Goal: Feedback & Contribution: Leave review/rating

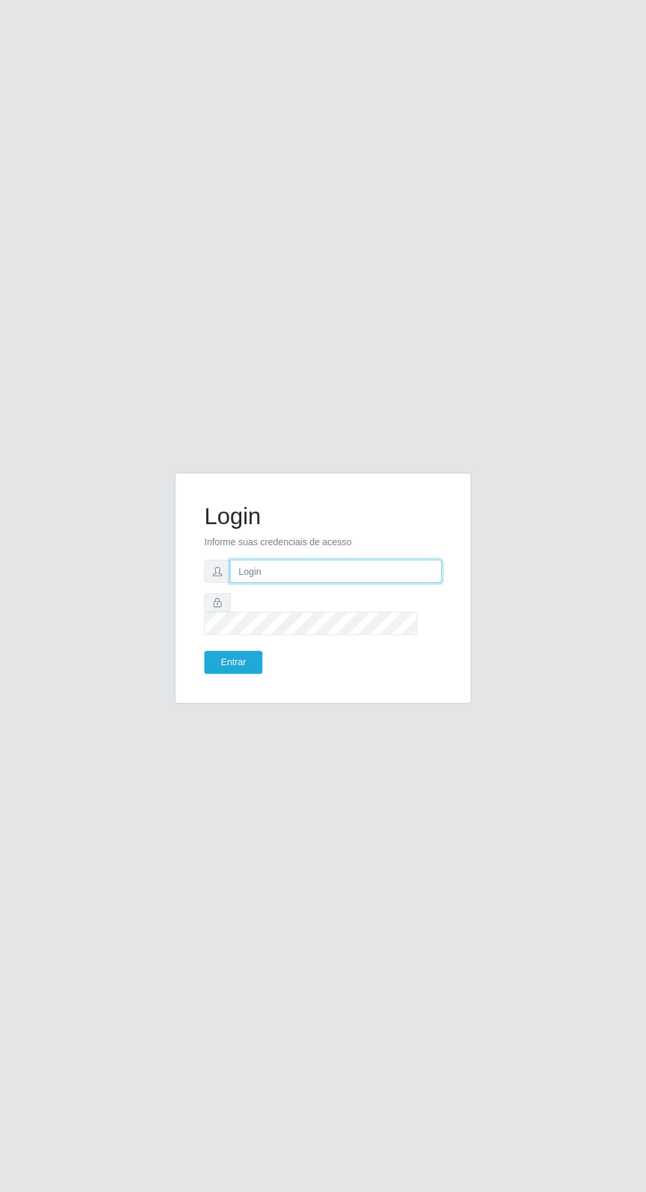
click at [318, 583] on input "text" at bounding box center [336, 571] width 212 height 23
type input "[EMAIL_ADDRESS][DOMAIN_NAME]"
click at [204, 651] on button "Entrar" at bounding box center [233, 662] width 58 height 23
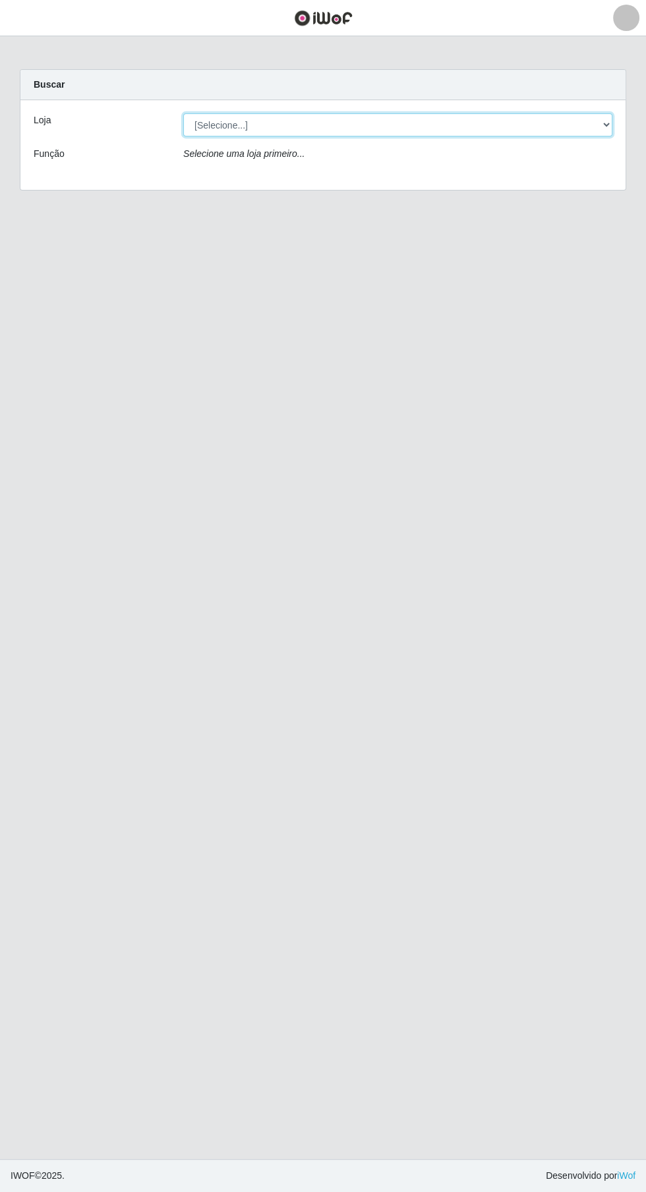
click at [415, 123] on select "[Selecione...] Leta - Arco-Mix Cohab" at bounding box center [397, 124] width 429 height 23
select select "480"
click at [183, 113] on select "[Selecione...] Leta - Arco-Mix Cohab" at bounding box center [397, 124] width 429 height 23
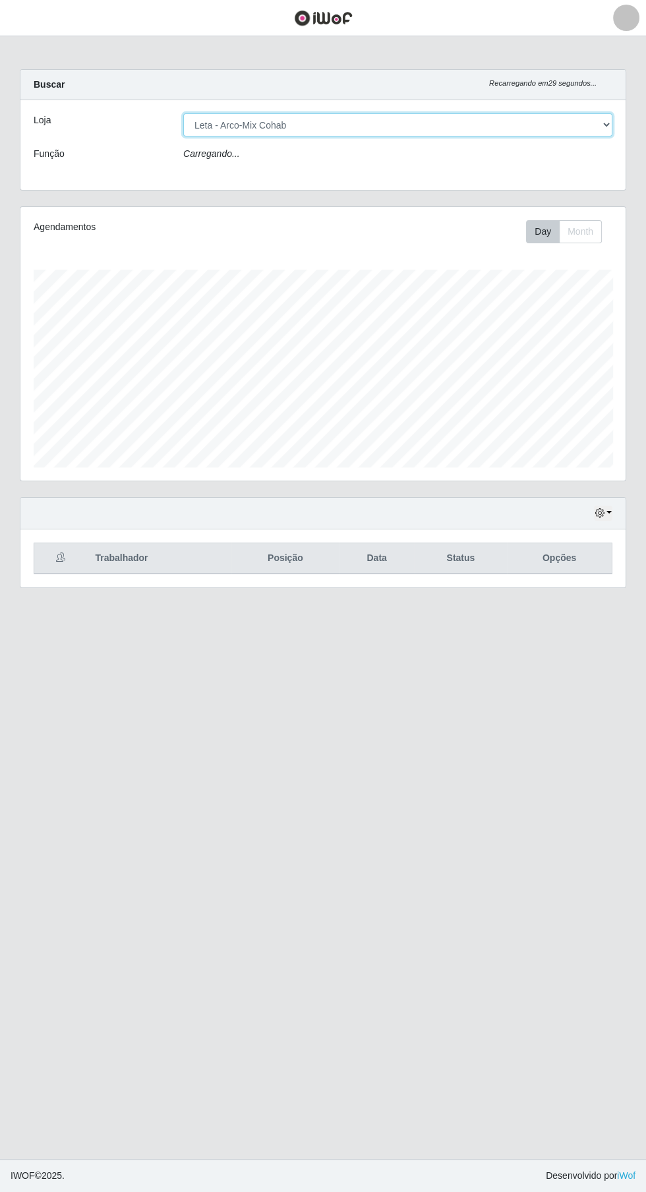
scroll to position [273, 606]
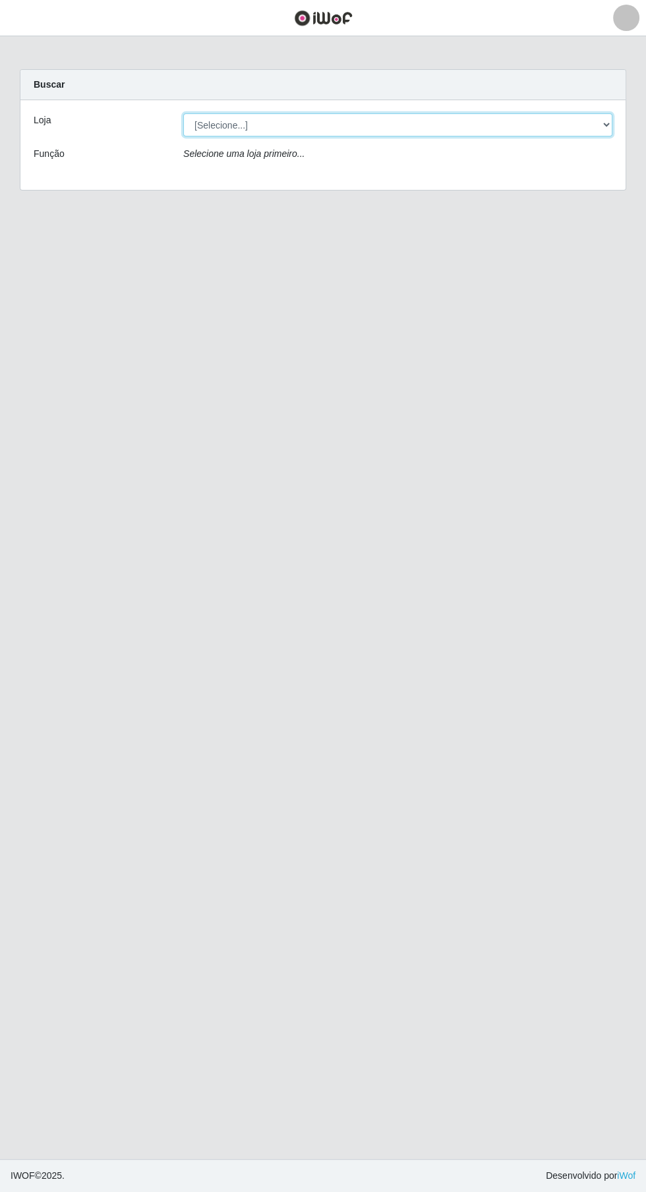
click at [436, 129] on select "[Selecione...] Leta - Arco-Mix Cohab" at bounding box center [397, 124] width 429 height 23
select select "480"
click at [183, 113] on select "[Selecione...] Leta - Arco-Mix Cohab" at bounding box center [397, 124] width 429 height 23
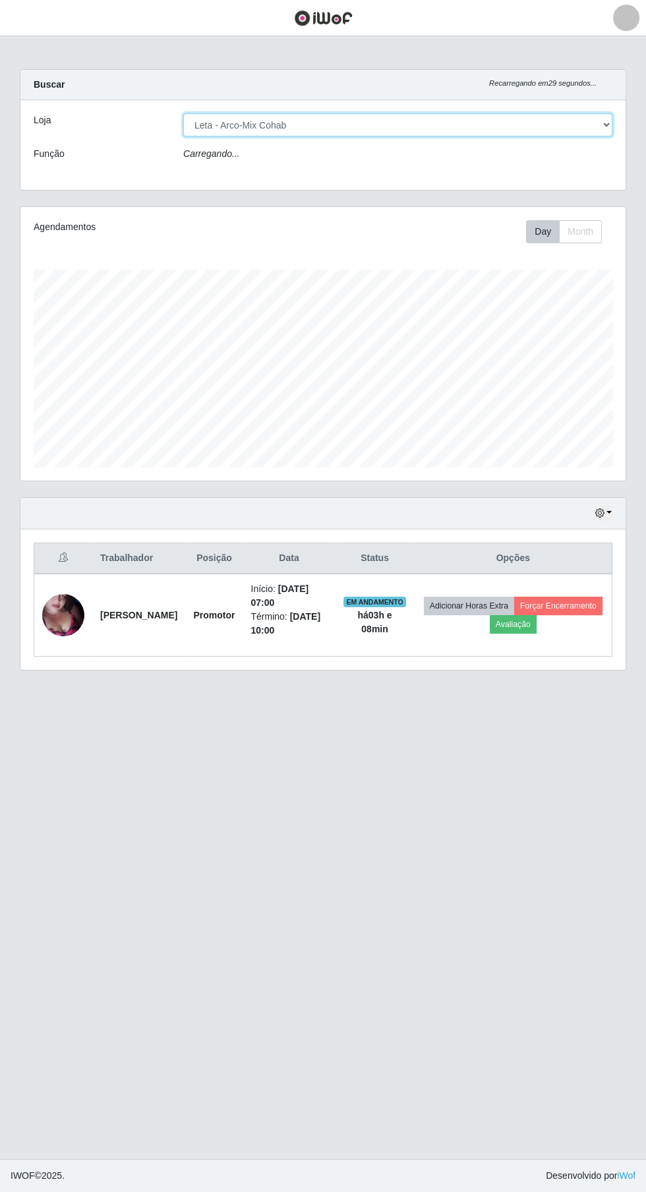
scroll to position [273, 606]
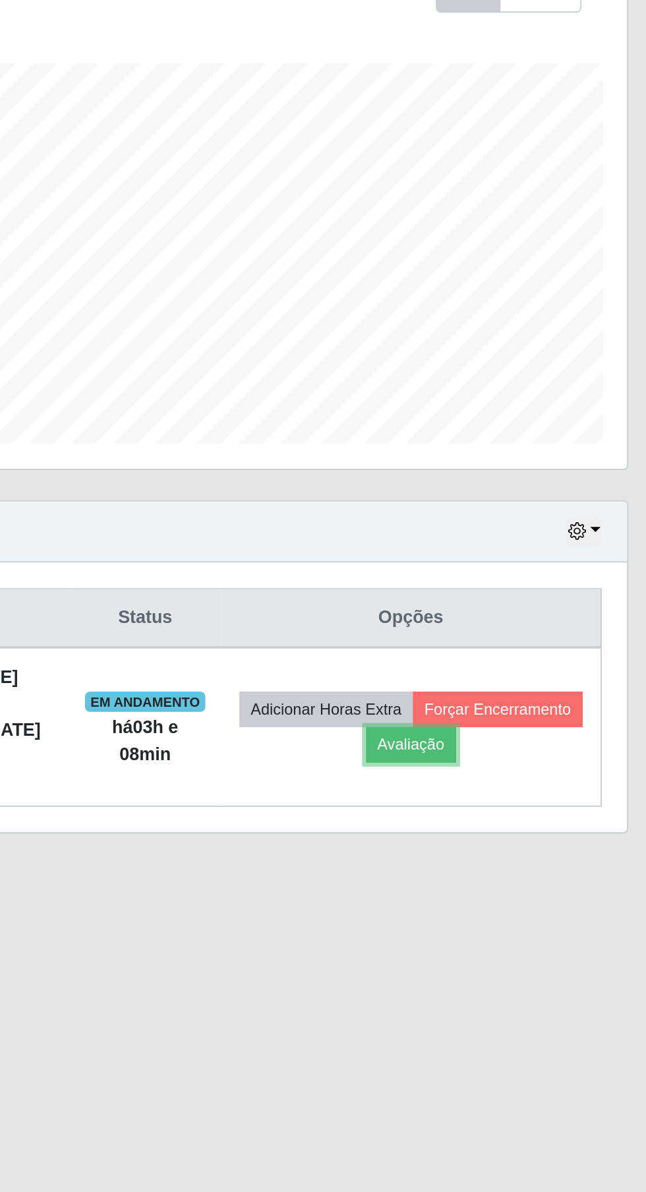
click at [537, 619] on button "Avaliação" at bounding box center [513, 628] width 47 height 18
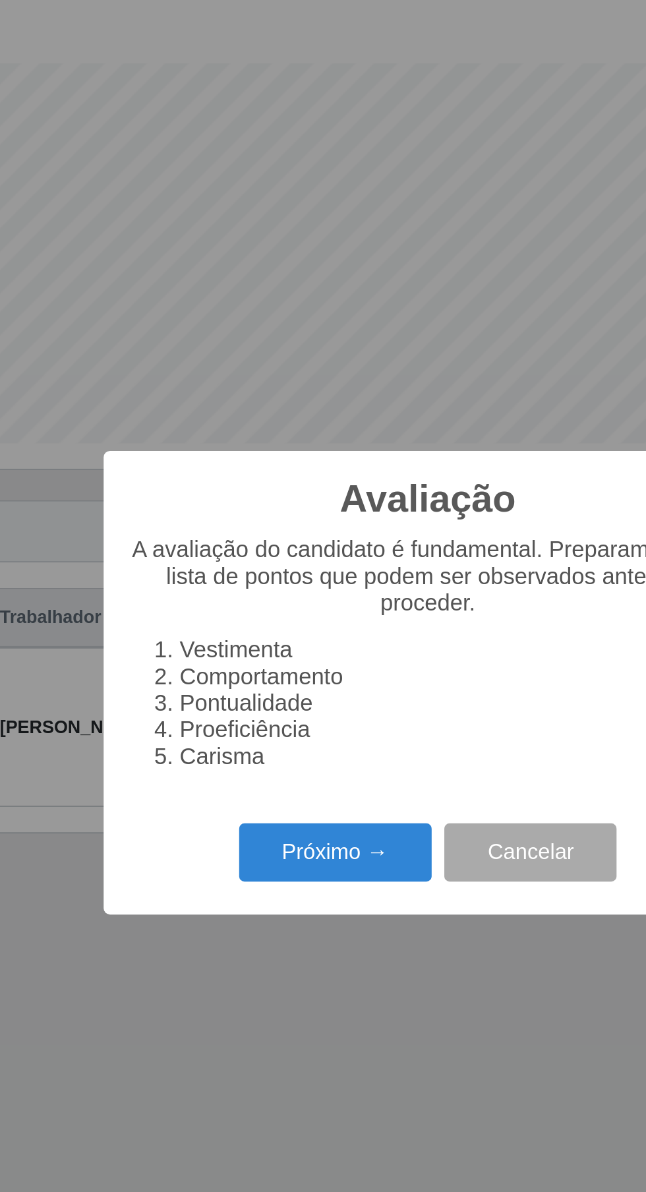
click at [270, 687] on button "Próximo →" at bounding box center [275, 684] width 100 height 31
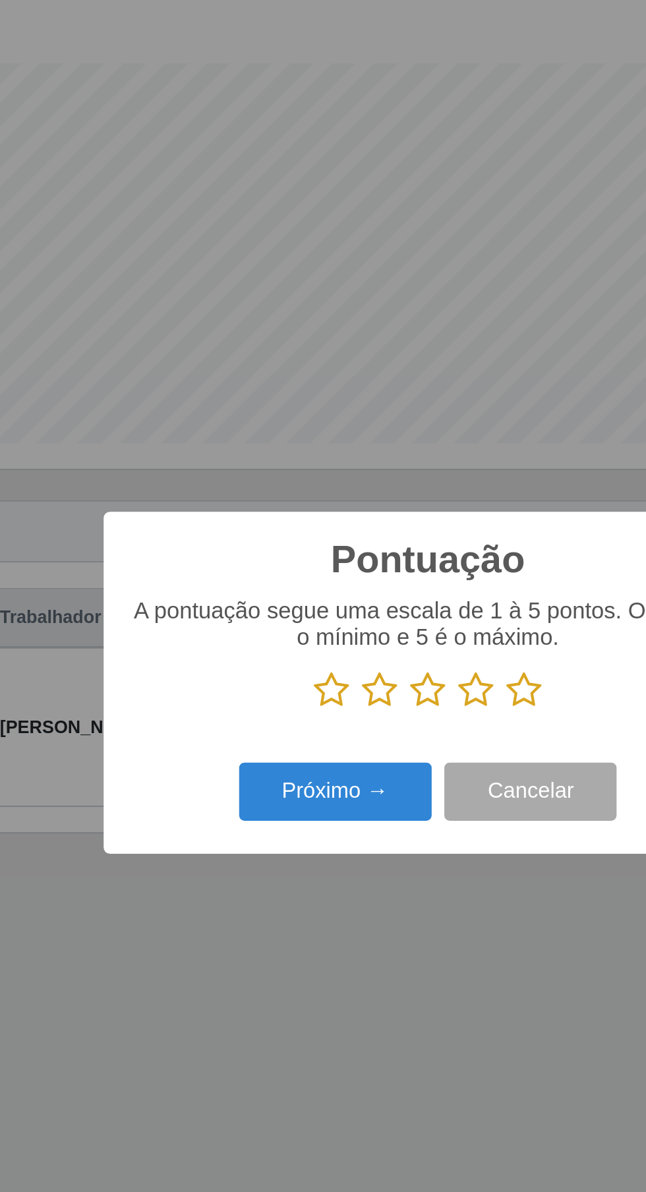
click at [347, 607] on icon at bounding box center [348, 600] width 18 height 20
click at [339, 610] on input "radio" at bounding box center [339, 610] width 0 height 0
click at [377, 595] on icon at bounding box center [373, 600] width 18 height 20
click at [364, 610] on input "radio" at bounding box center [364, 610] width 0 height 0
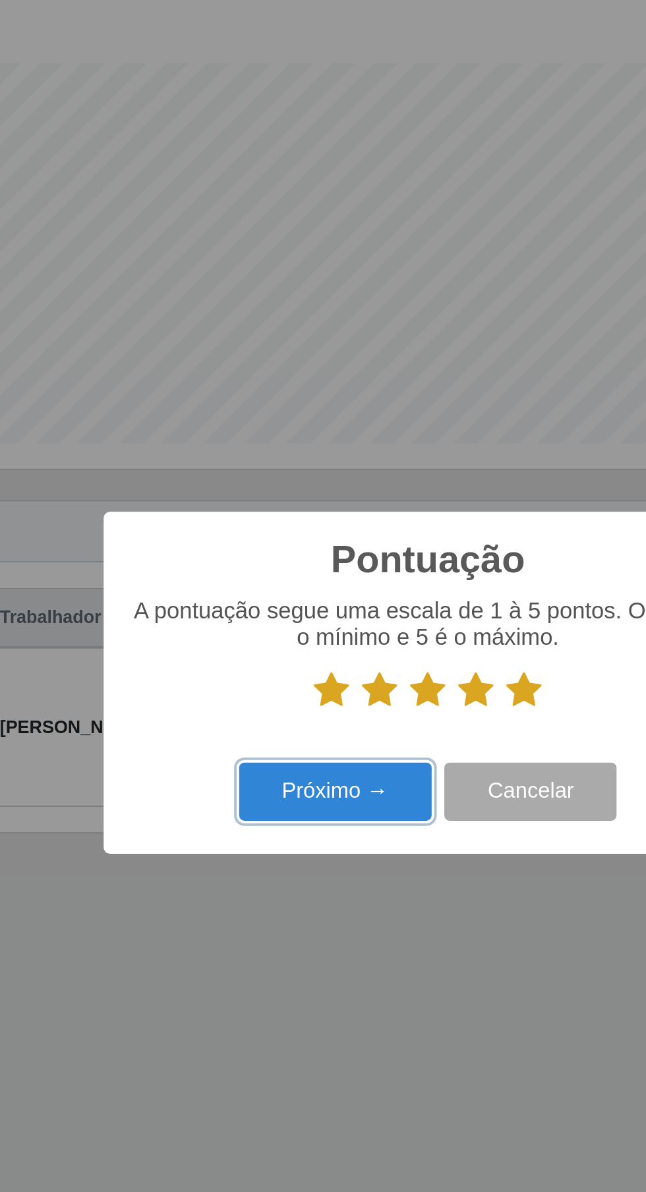
click at [276, 662] on button "Próximo →" at bounding box center [275, 652] width 100 height 31
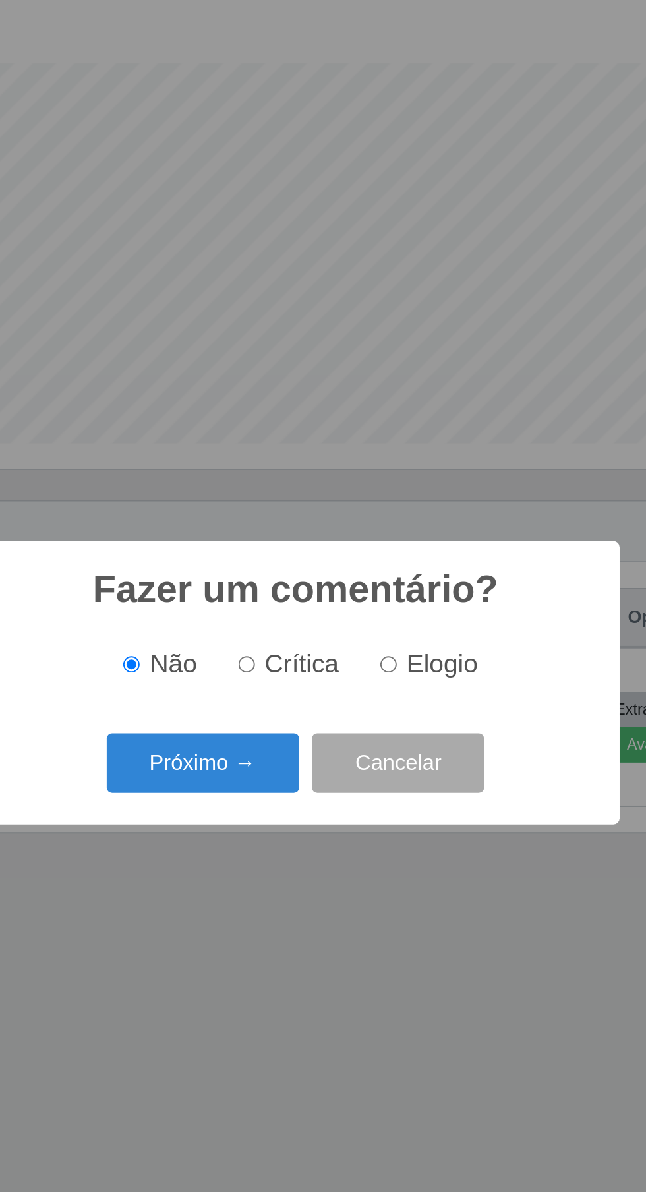
click at [392, 568] on div "Não Crítica Elogio" at bounding box center [322, 586] width 311 height 39
click at [375, 583] on input "Elogio" at bounding box center [371, 586] width 9 height 9
radio input "true"
click at [283, 628] on button "Próximo →" at bounding box center [275, 637] width 100 height 31
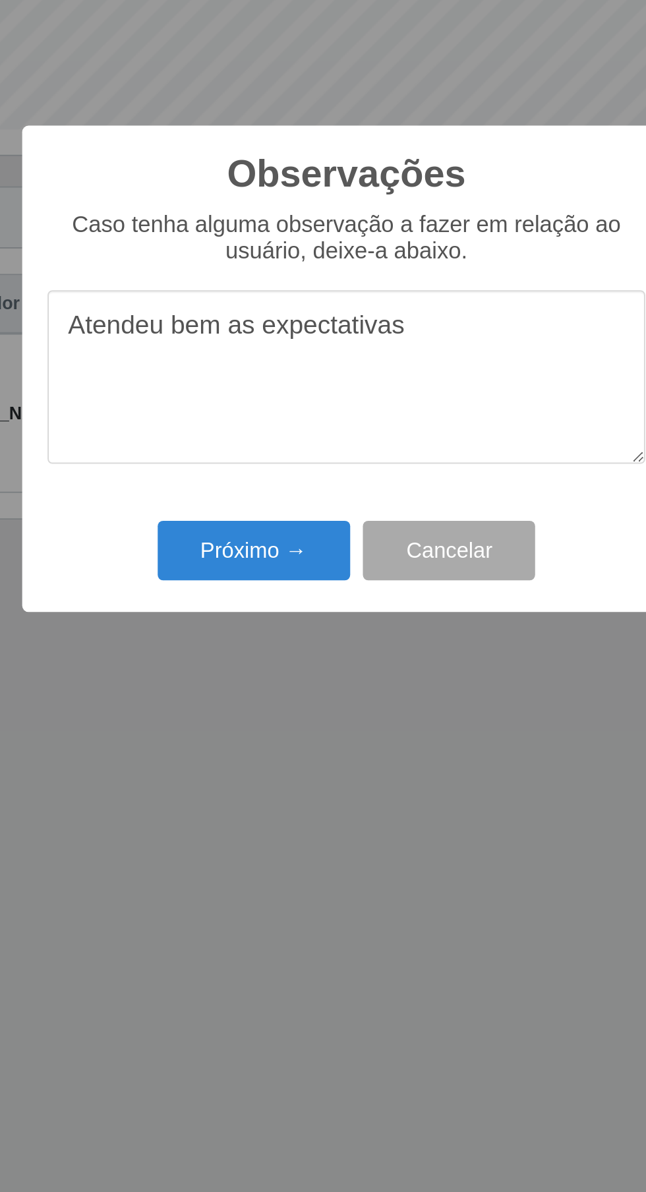
type textarea "Atendeu bem as expectativas"
click at [285, 689] on button "Próximo →" at bounding box center [275, 690] width 100 height 31
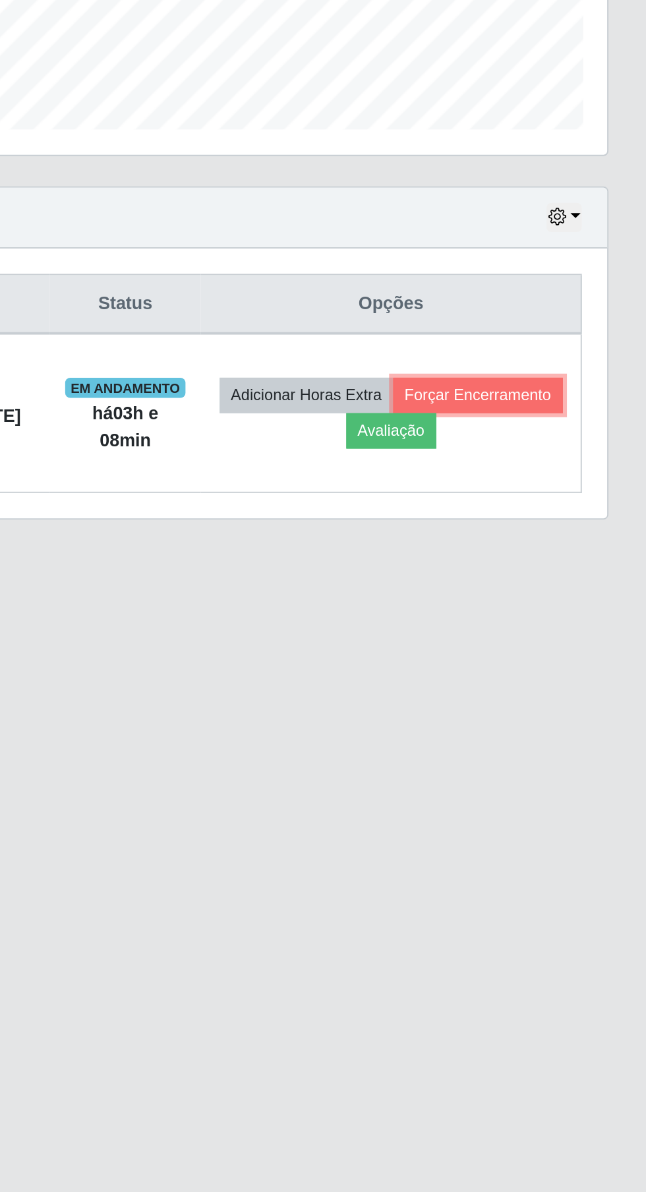
click at [514, 619] on button "Forçar Encerramento" at bounding box center [558, 609] width 88 height 18
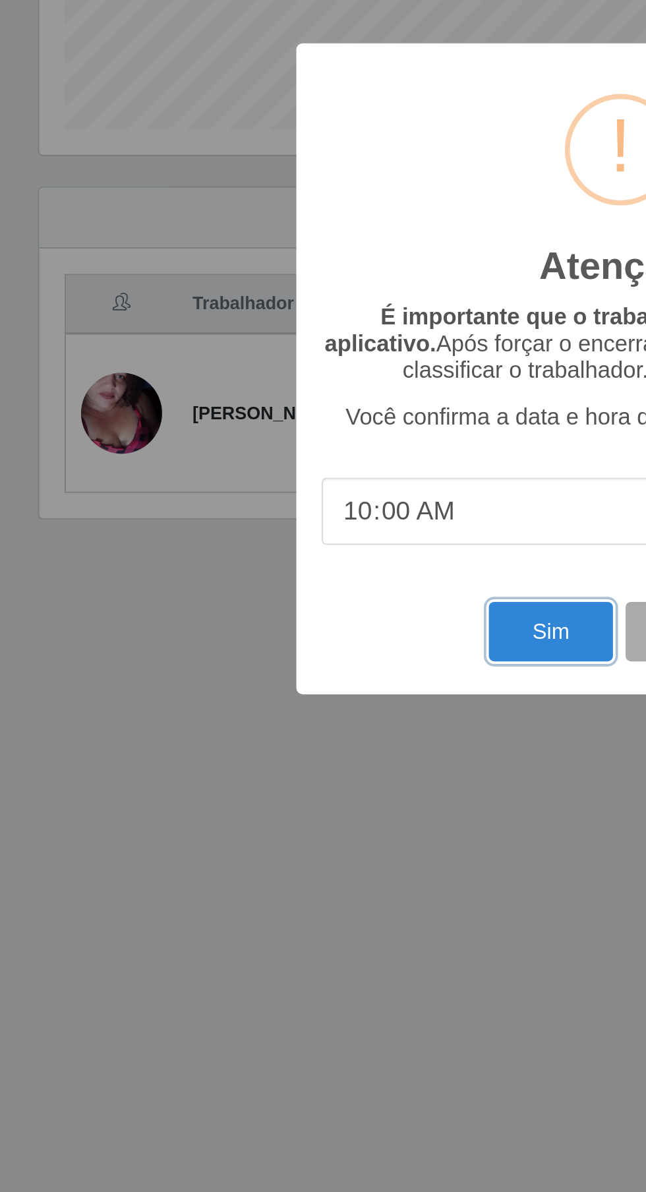
click at [275, 728] on button "Sim" at bounding box center [286, 732] width 64 height 31
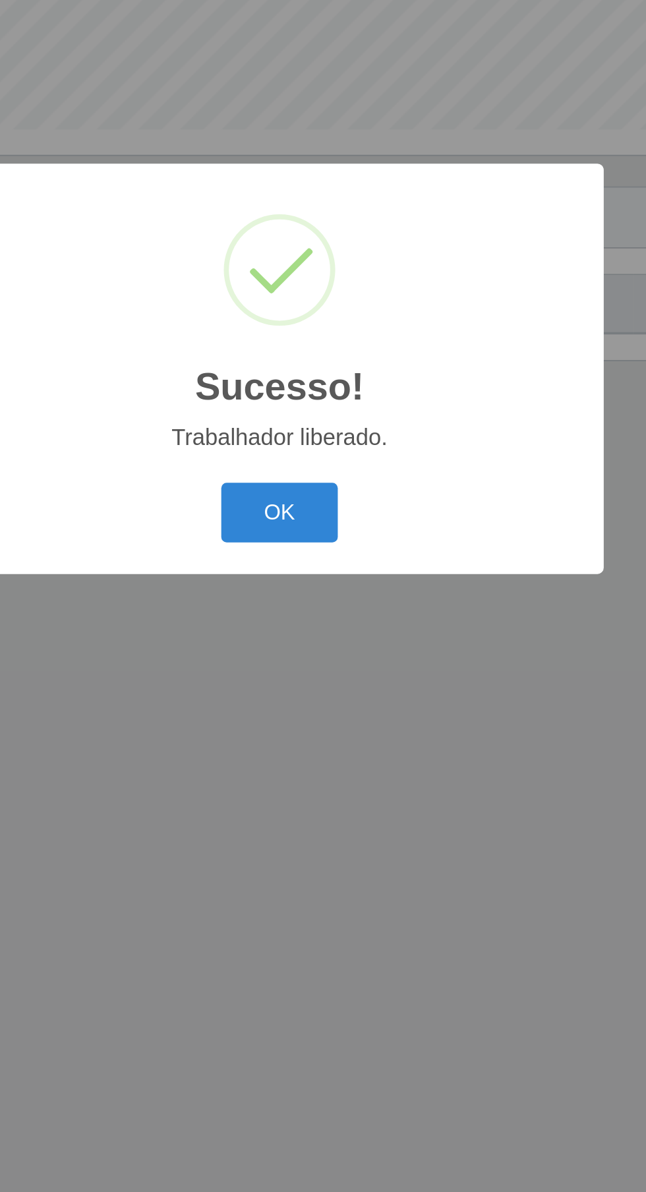
click at [333, 672] on button "OK" at bounding box center [323, 670] width 61 height 31
